Goal: Navigation & Orientation: Understand site structure

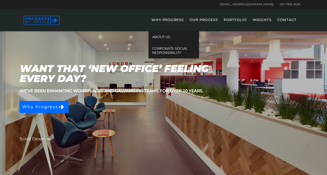
click at [170, 18] on link "WHY PROGRESS" at bounding box center [168, 23] width 38 height 15
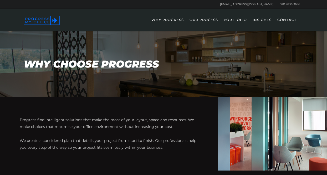
click at [200, 22] on link "OUR PROCESS" at bounding box center [204, 23] width 34 height 15
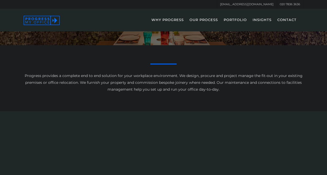
scroll to position [59, 0]
